Goal: Information Seeking & Learning: Learn about a topic

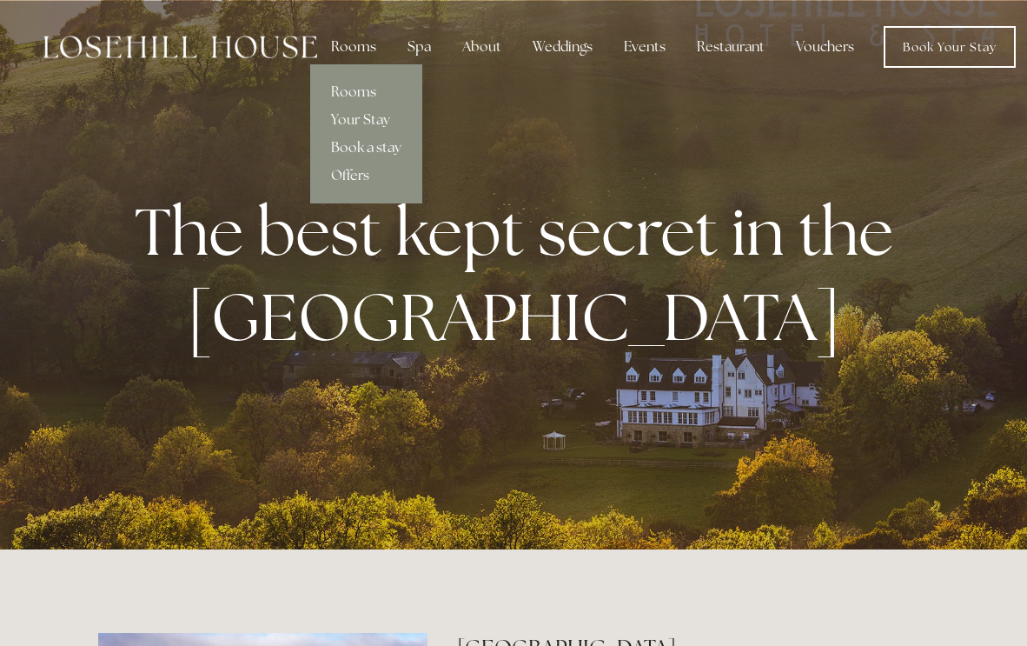
click at [358, 52] on div "Rooms" at bounding box center [353, 47] width 73 height 35
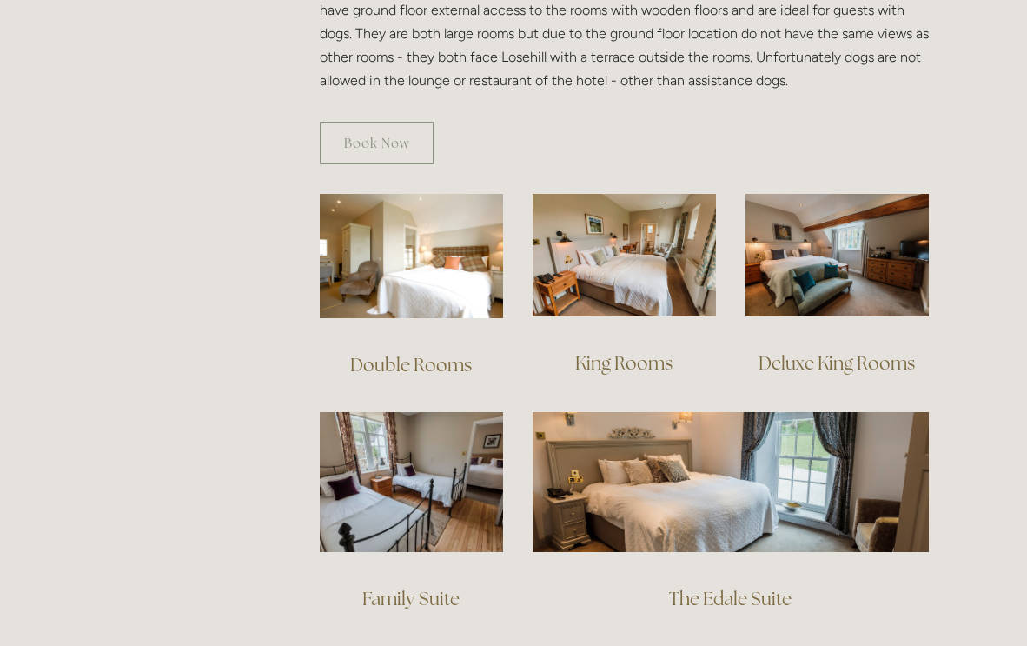
scroll to position [1200, 0]
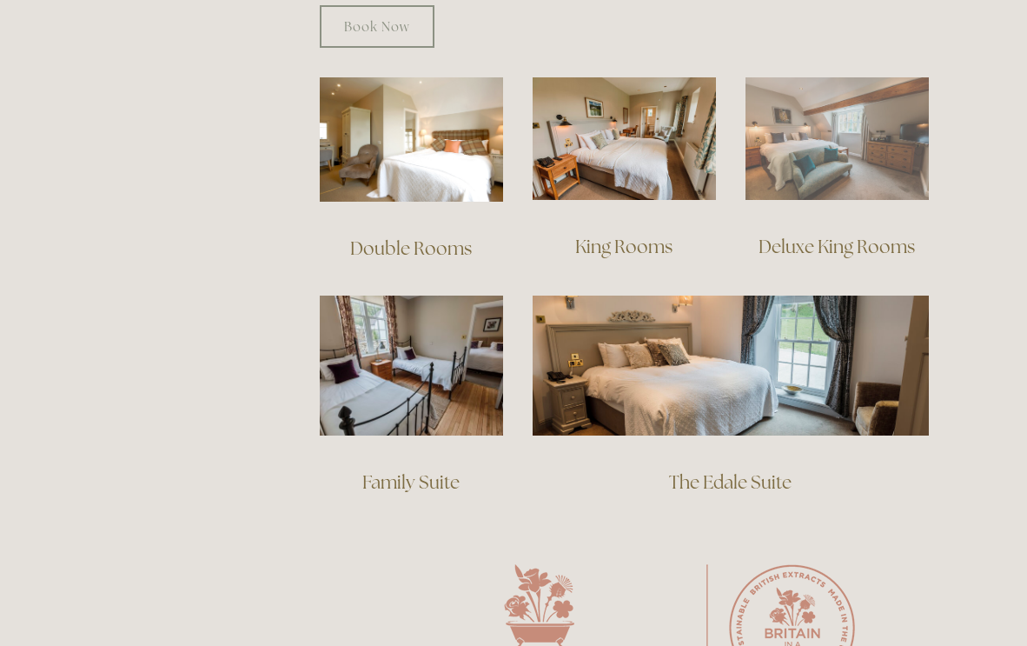
click at [821, 110] on img at bounding box center [837, 138] width 183 height 123
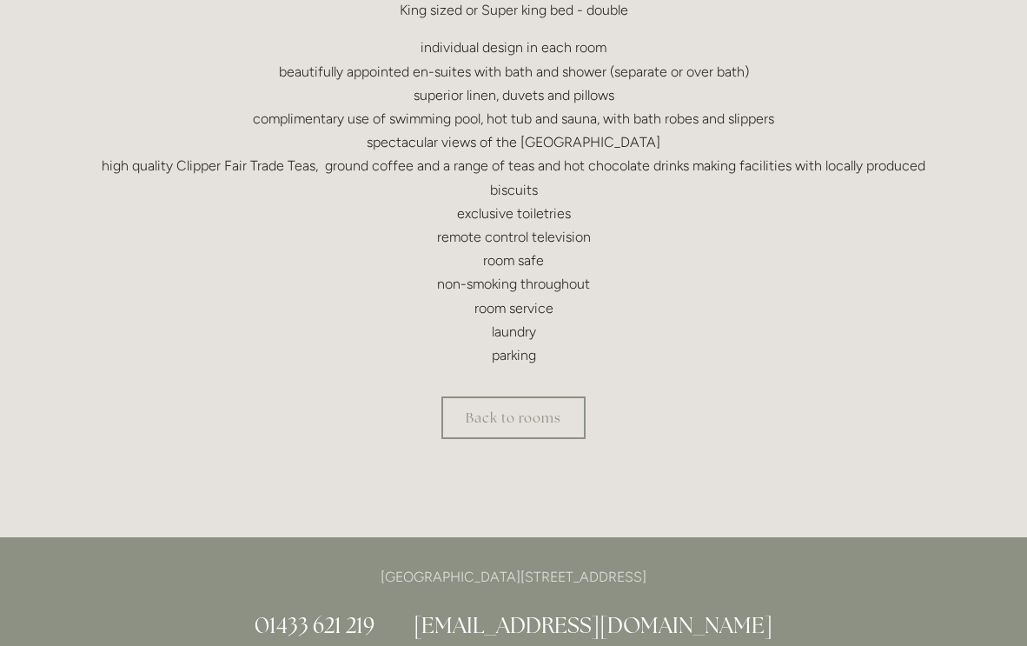
scroll to position [643, 0]
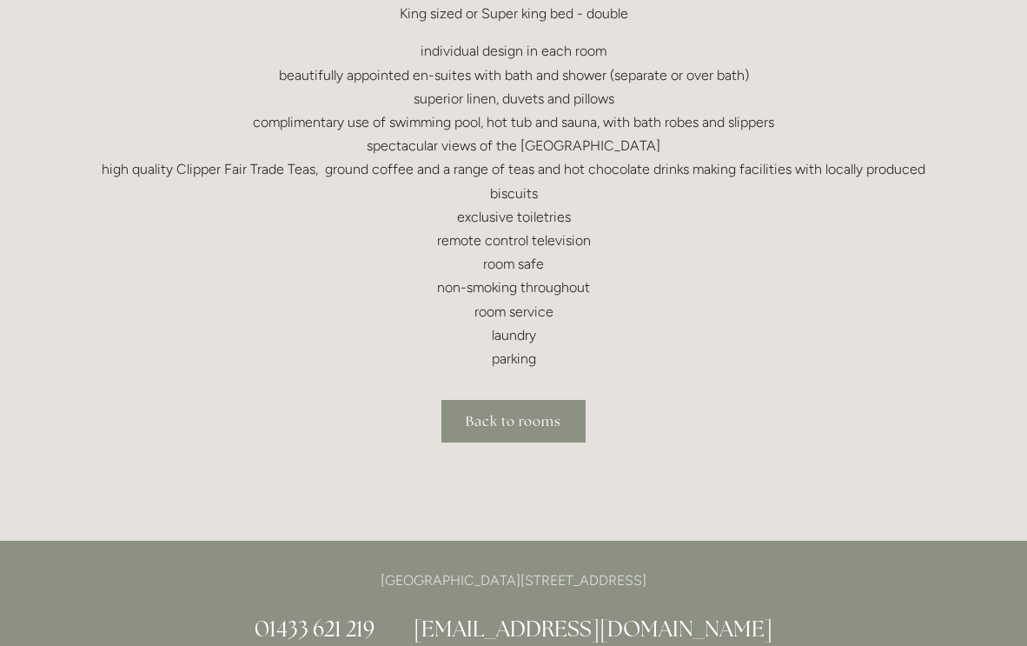
click at [526, 424] on link "Back to rooms" at bounding box center [513, 421] width 144 height 43
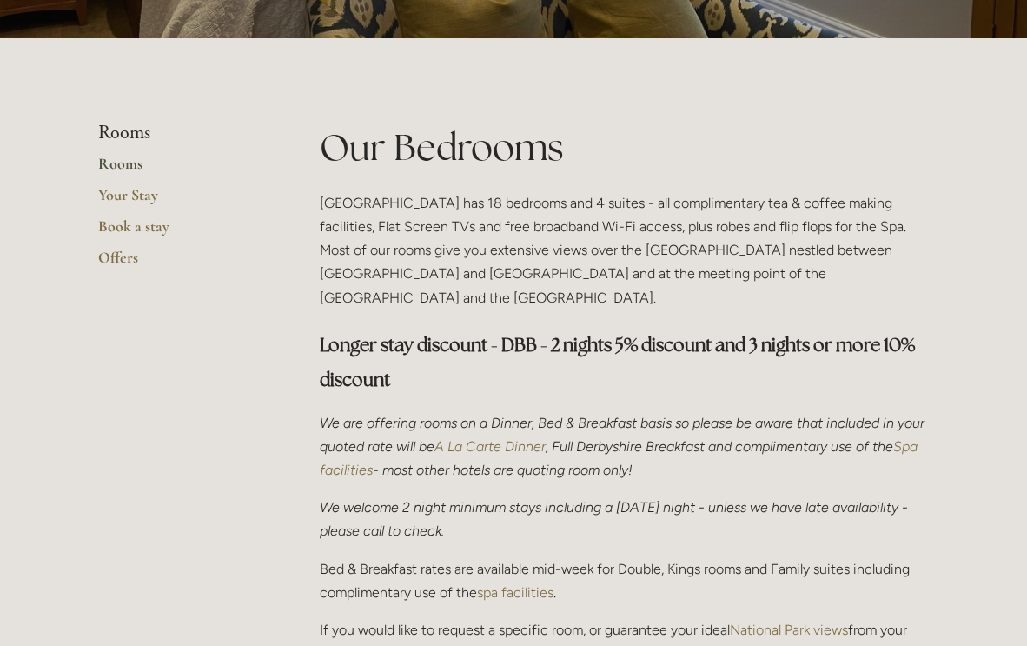
scroll to position [341, 0]
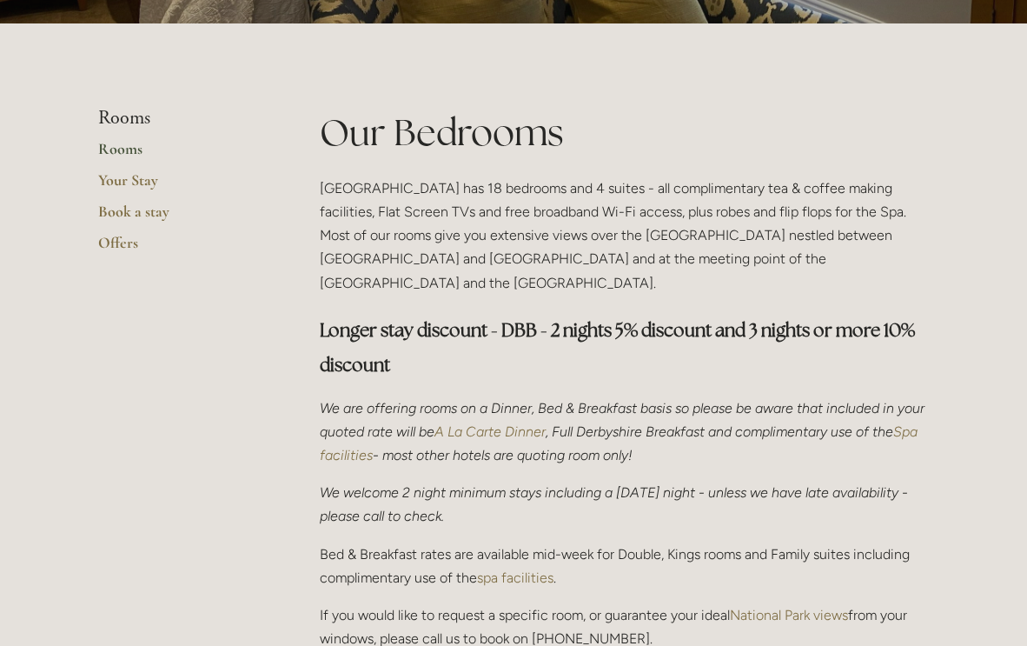
click at [120, 152] on link "Rooms" at bounding box center [181, 154] width 166 height 31
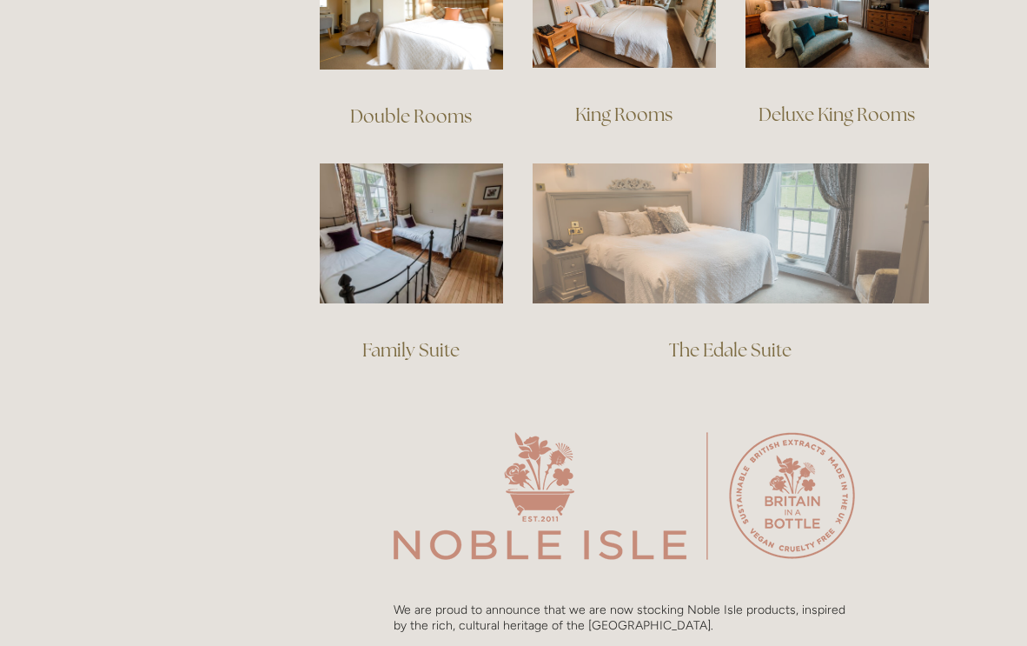
scroll to position [1018, 0]
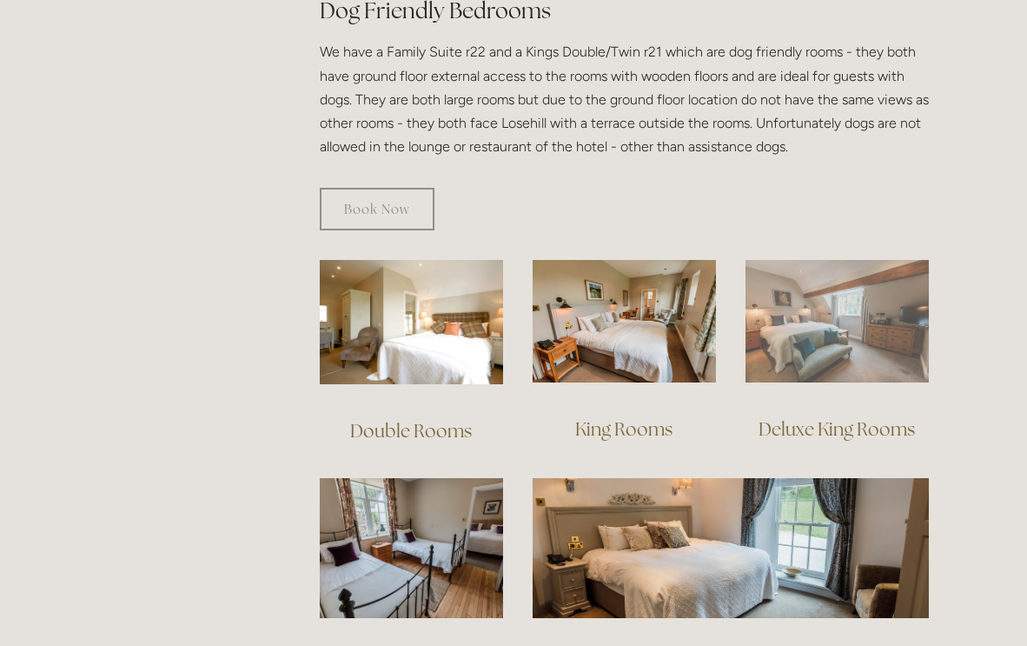
click at [854, 310] on img at bounding box center [837, 321] width 183 height 123
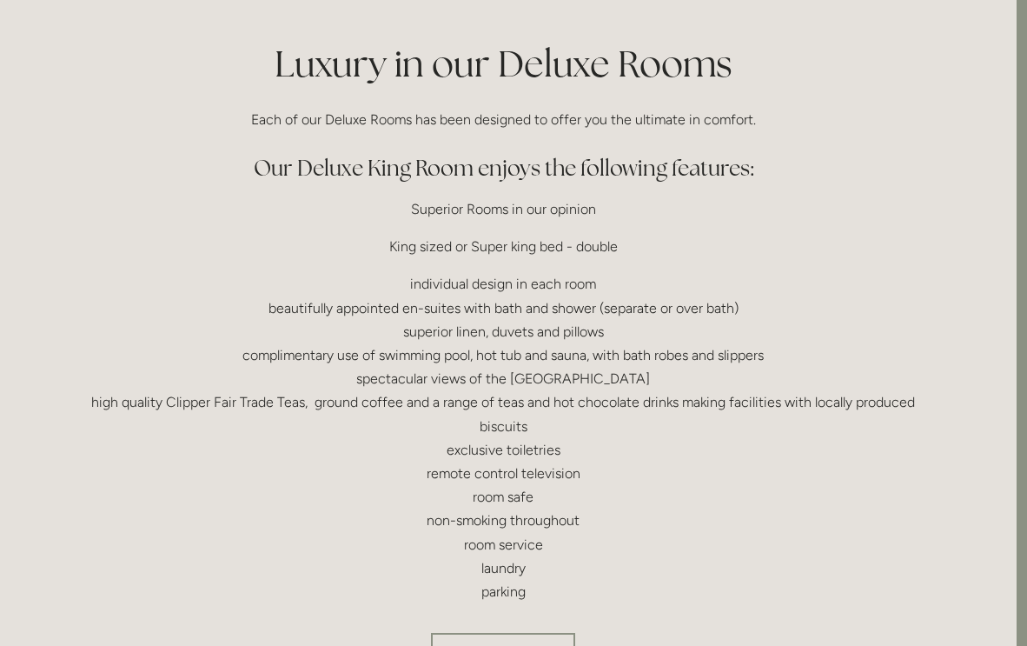
scroll to position [663, 10]
